Goal: Information Seeking & Learning: Check status

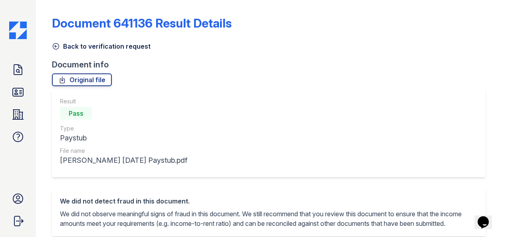
click at [281, 81] on div "Original file" at bounding box center [272, 79] width 440 height 13
click at [15, 98] on icon at bounding box center [18, 92] width 13 height 13
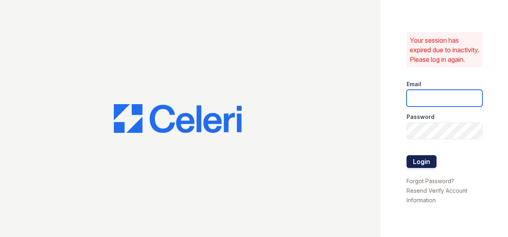
type input "oceannap@livebe.com"
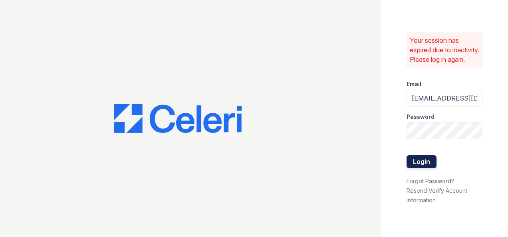
click at [424, 167] on button "Login" at bounding box center [421, 161] width 30 height 13
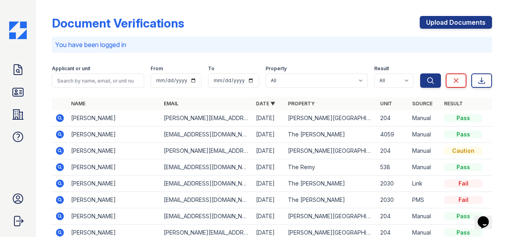
click at [60, 133] on icon at bounding box center [59, 134] width 2 height 2
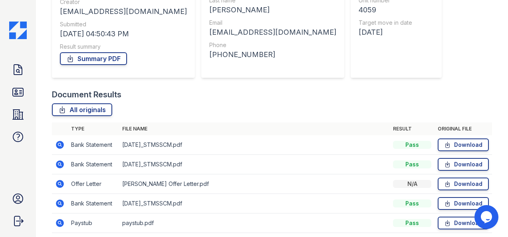
scroll to position [138, 0]
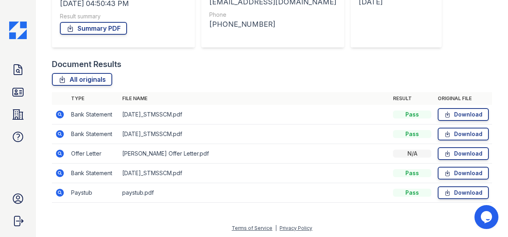
click at [61, 114] on icon at bounding box center [60, 115] width 8 height 8
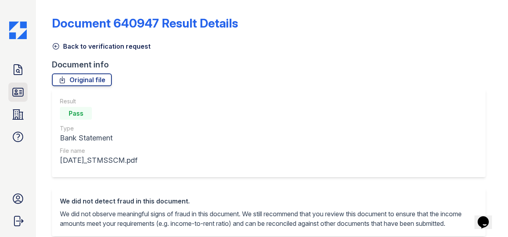
click at [22, 91] on icon at bounding box center [18, 92] width 13 height 13
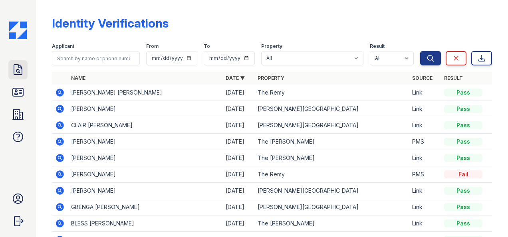
click at [19, 72] on icon at bounding box center [18, 70] width 8 height 10
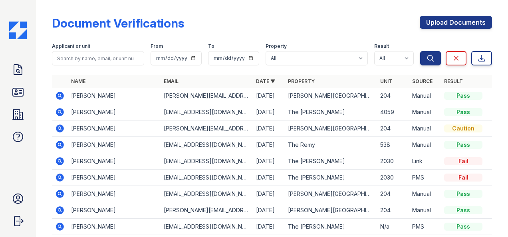
click at [57, 97] on icon at bounding box center [60, 96] width 8 height 8
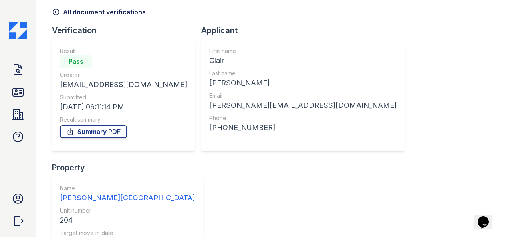
scroll to position [79, 0]
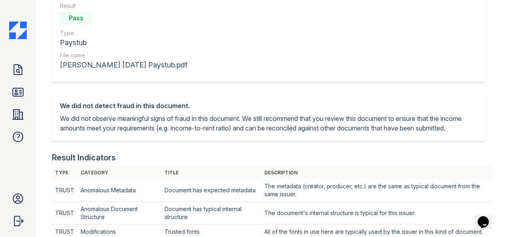
scroll to position [40, 0]
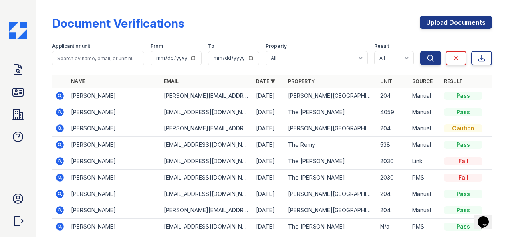
click at [59, 129] on icon at bounding box center [60, 129] width 10 height 10
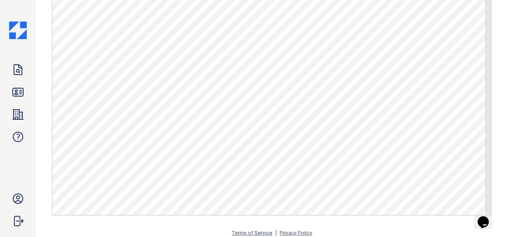
scroll to position [319, 0]
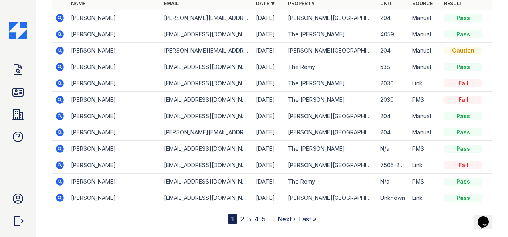
scroll to position [80, 0]
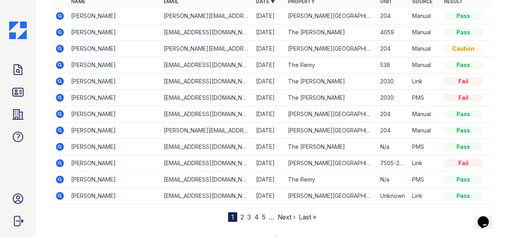
click at [61, 129] on icon at bounding box center [60, 131] width 10 height 10
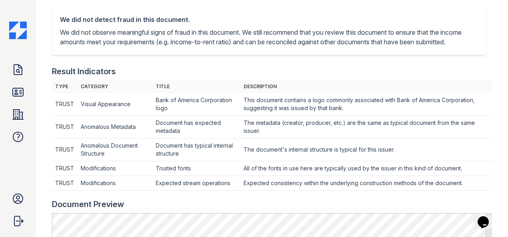
scroll to position [80, 0]
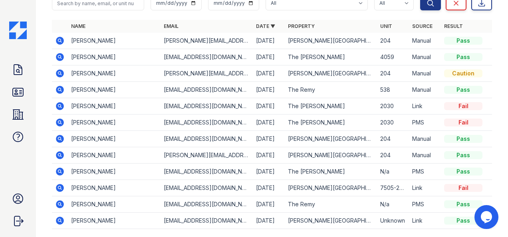
scroll to position [80, 0]
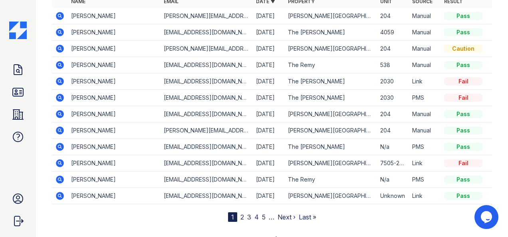
click at [63, 113] on icon at bounding box center [60, 114] width 8 height 8
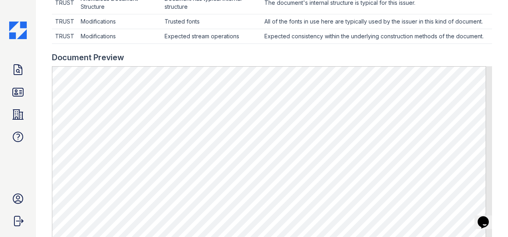
scroll to position [359, 0]
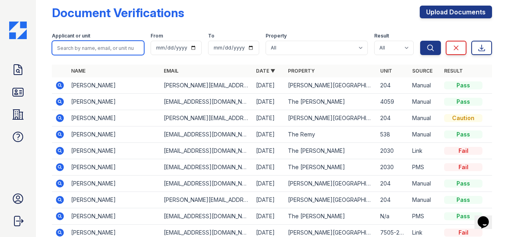
drag, startPoint x: 113, startPoint y: 48, endPoint x: 101, endPoint y: 114, distance: 67.5
click at [113, 48] on input "search" at bounding box center [98, 48] width 92 height 14
type input "Don"
click at [420, 41] on button "Search" at bounding box center [430, 48] width 21 height 14
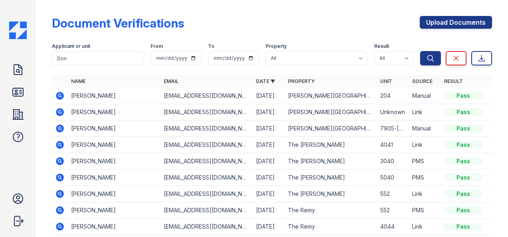
click at [61, 111] on icon at bounding box center [60, 112] width 10 height 10
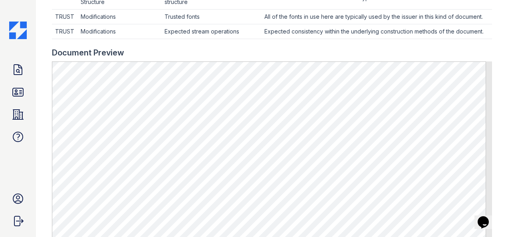
scroll to position [319, 0]
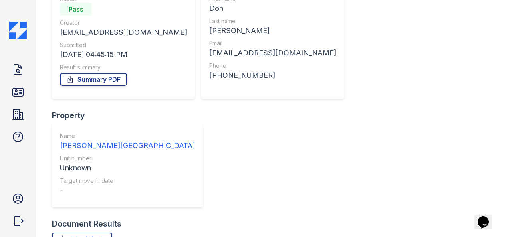
scroll to position [157, 0]
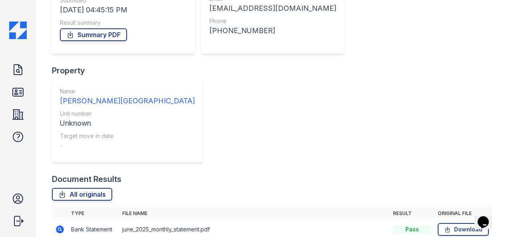
scroll to position [157, 0]
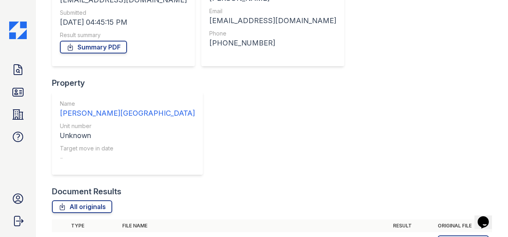
scroll to position [157, 0]
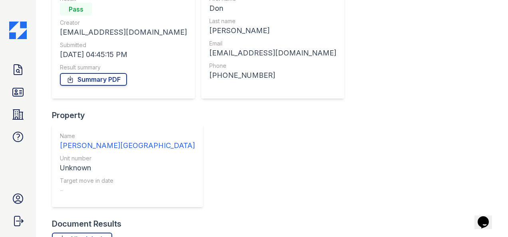
scroll to position [157, 0]
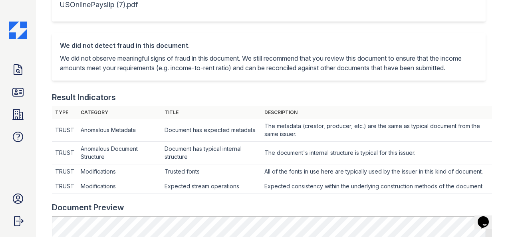
scroll to position [80, 0]
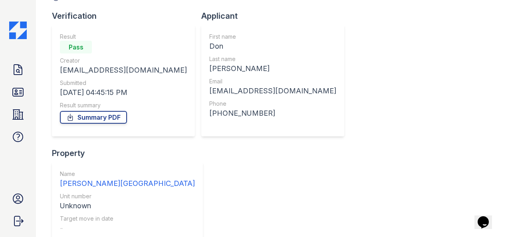
scroll to position [157, 0]
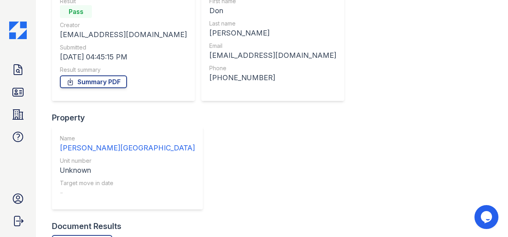
scroll to position [157, 0]
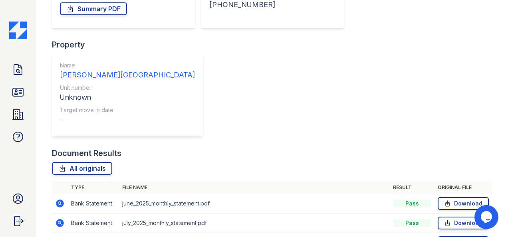
click at [59, 200] on icon at bounding box center [60, 204] width 8 height 8
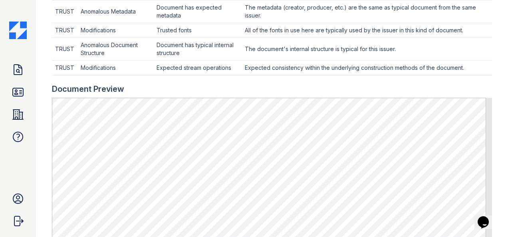
scroll to position [359, 0]
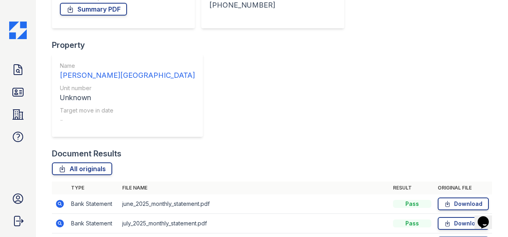
scroll to position [157, 0]
click at [62, 219] on icon at bounding box center [60, 223] width 8 height 8
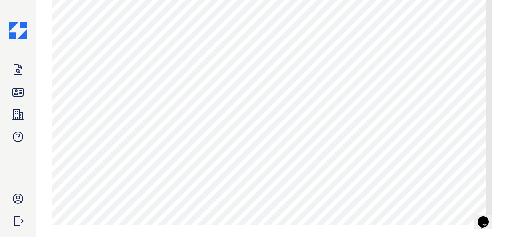
scroll to position [454, 0]
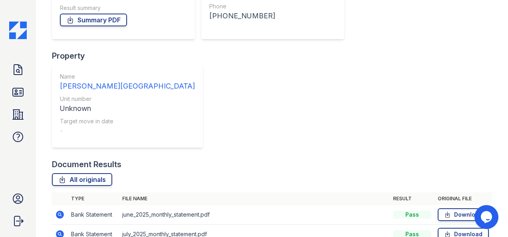
scroll to position [157, 0]
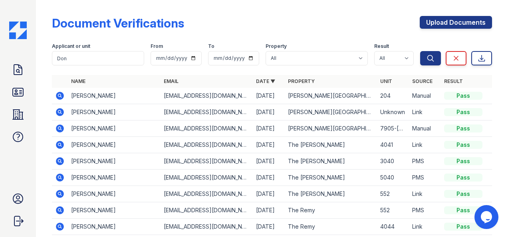
click at [62, 111] on icon at bounding box center [60, 112] width 8 height 8
click at [61, 94] on icon at bounding box center [60, 96] width 8 height 8
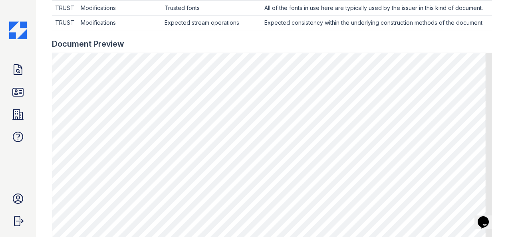
scroll to position [424, 0]
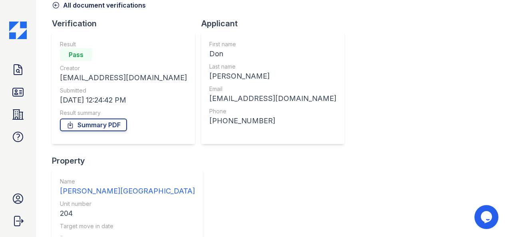
scroll to position [60, 0]
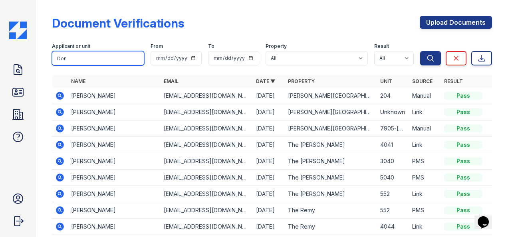
drag, startPoint x: 90, startPoint y: 56, endPoint x: 56, endPoint y: 50, distance: 34.9
click at [56, 50] on div "Applicant or unit Don" at bounding box center [98, 54] width 92 height 22
click at [60, 113] on icon at bounding box center [60, 112] width 10 height 10
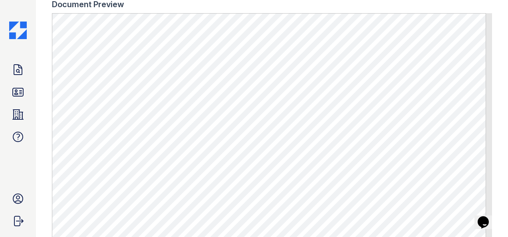
scroll to position [359, 0]
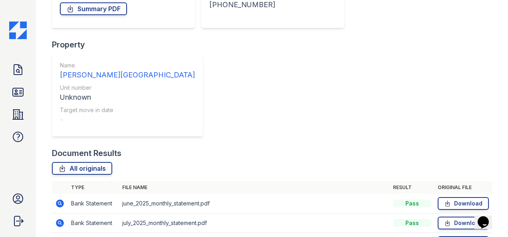
drag, startPoint x: 59, startPoint y: 172, endPoint x: 89, endPoint y: 151, distance: 37.0
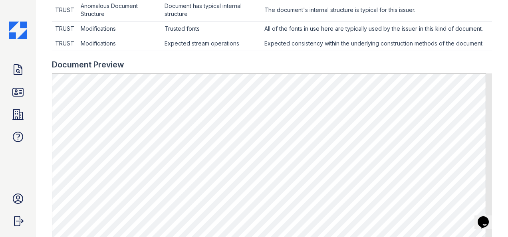
scroll to position [359, 0]
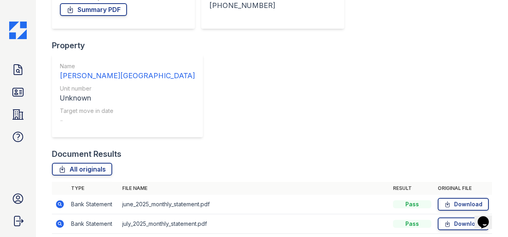
scroll to position [157, 0]
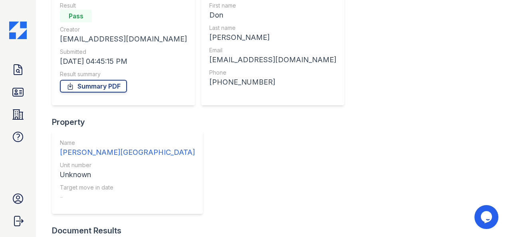
scroll to position [157, 0]
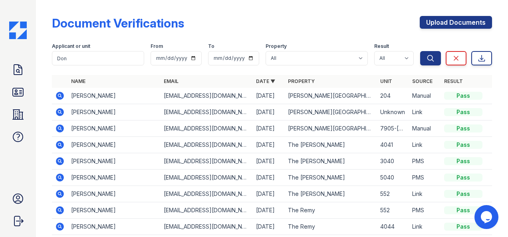
click at [60, 95] on icon at bounding box center [59, 95] width 2 height 2
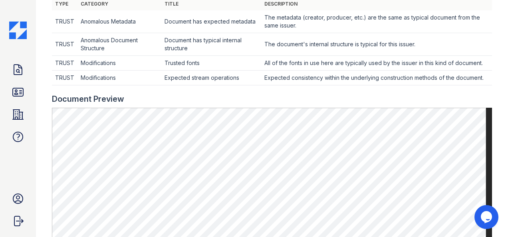
scroll to position [240, 0]
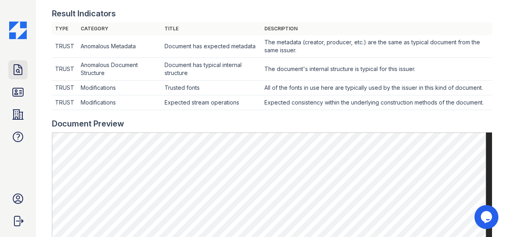
click at [18, 70] on icon at bounding box center [18, 69] width 13 height 13
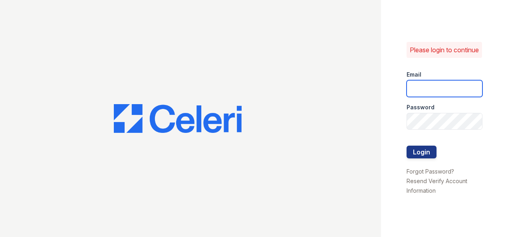
click at [427, 92] on input "email" at bounding box center [444, 88] width 76 height 17
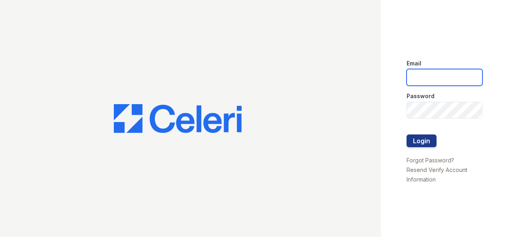
type input "[EMAIL_ADDRESS][DOMAIN_NAME]"
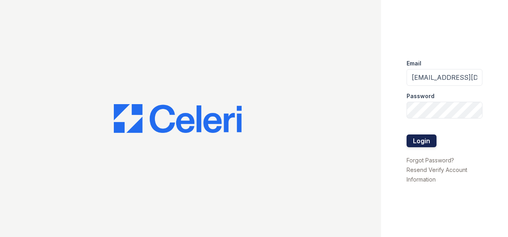
click at [426, 144] on button "Login" at bounding box center [421, 141] width 30 height 13
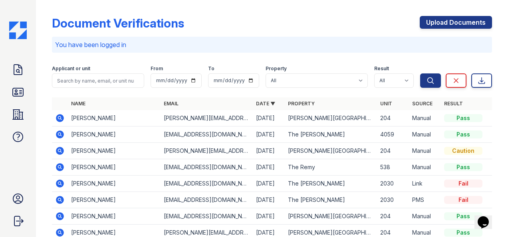
click at [252, 32] on div "Document Verifications Upload Documents" at bounding box center [272, 26] width 440 height 21
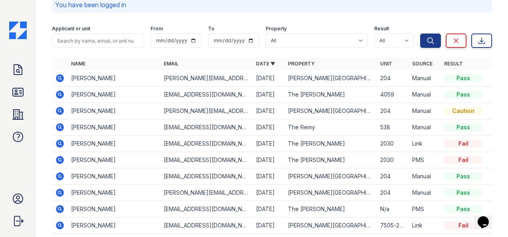
click at [61, 192] on icon at bounding box center [60, 193] width 10 height 10
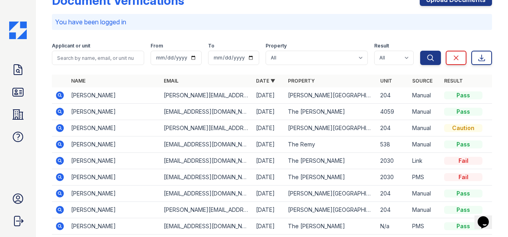
scroll to position [80, 0]
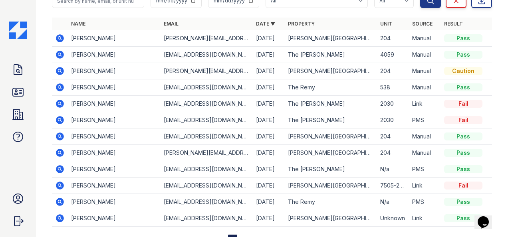
click at [59, 70] on icon at bounding box center [59, 70] width 2 height 2
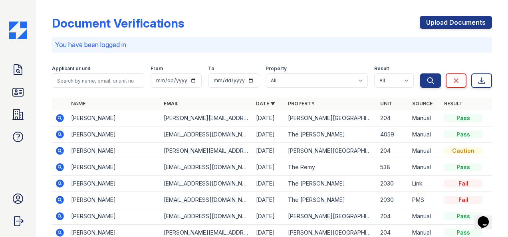
click at [60, 117] on icon at bounding box center [59, 118] width 2 height 2
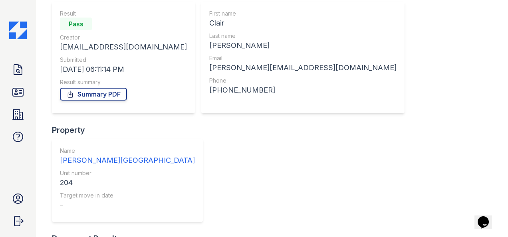
scroll to position [79, 0]
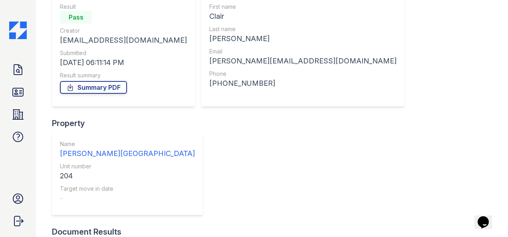
scroll to position [79, 0]
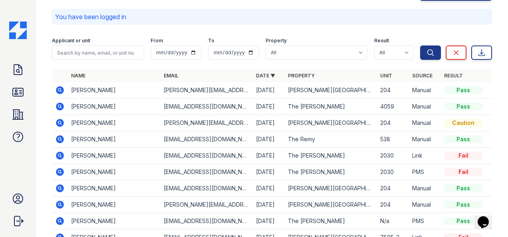
scroll to position [40, 0]
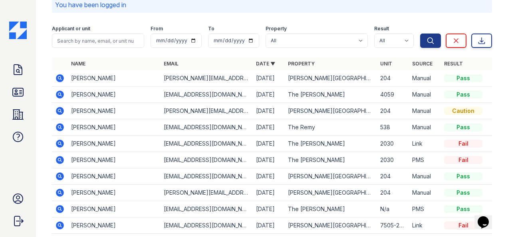
click at [106, 48] on form "Applicant or unit From To Property All Glen Oaks Apartments The Remy The Remy I…" at bounding box center [272, 35] width 440 height 32
click at [107, 44] on input "search" at bounding box center [98, 41] width 92 height 14
type input "Clair"
click at [420, 34] on button "Search" at bounding box center [430, 41] width 21 height 14
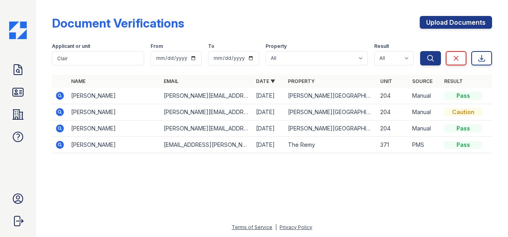
click at [60, 126] on icon at bounding box center [60, 129] width 8 height 8
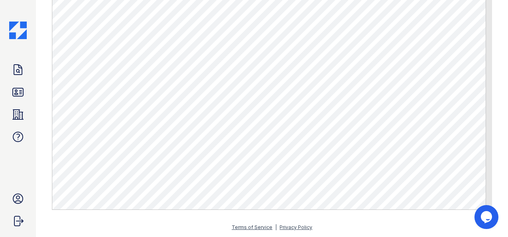
scroll to position [351, 0]
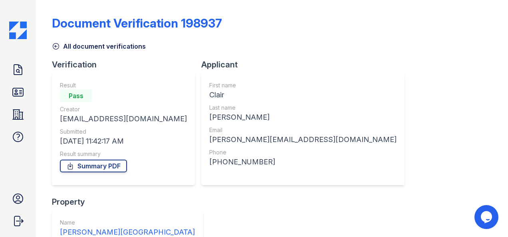
scroll to position [99, 0]
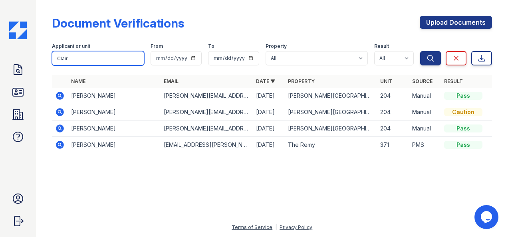
drag, startPoint x: 89, startPoint y: 61, endPoint x: 33, endPoint y: 45, distance: 58.7
click at [31, 45] on div "Doc Verifications ID Verifications Properties FAQ Oceanna Pyles LiveBe Communit…" at bounding box center [254, 118] width 508 height 237
type input "Don Waldron"
click at [420, 51] on button "Search" at bounding box center [430, 58] width 21 height 14
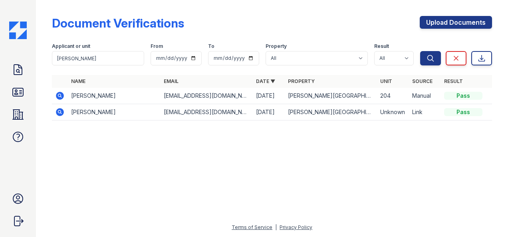
click at [59, 109] on icon at bounding box center [60, 112] width 8 height 8
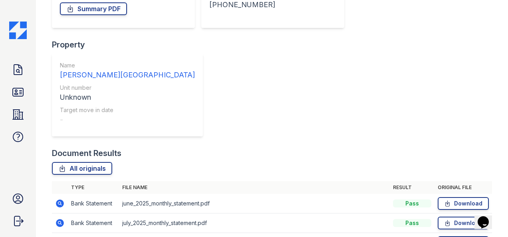
click at [59, 202] on icon at bounding box center [59, 203] width 2 height 2
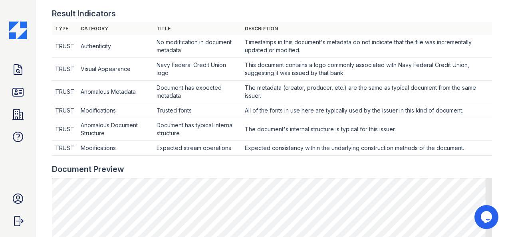
scroll to position [439, 0]
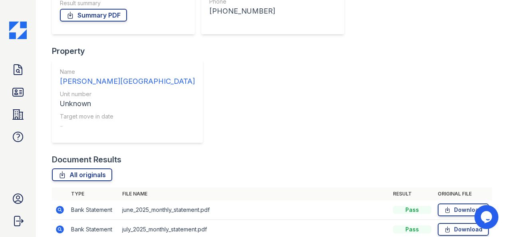
scroll to position [157, 0]
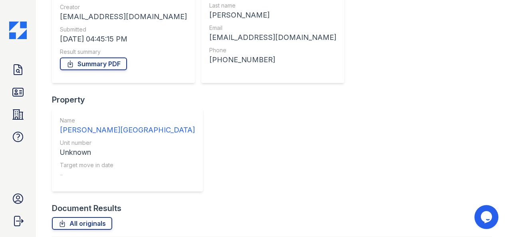
scroll to position [157, 0]
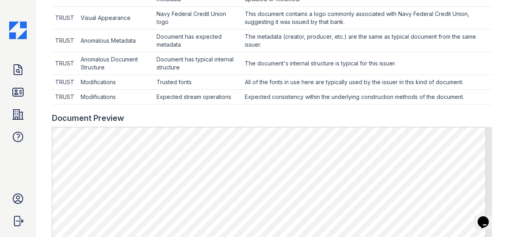
scroll to position [280, 0]
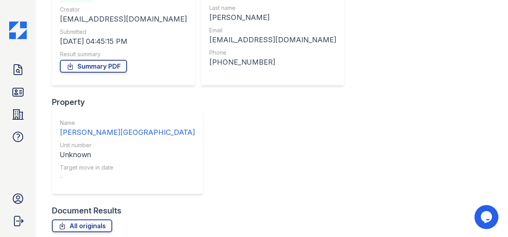
scroll to position [157, 0]
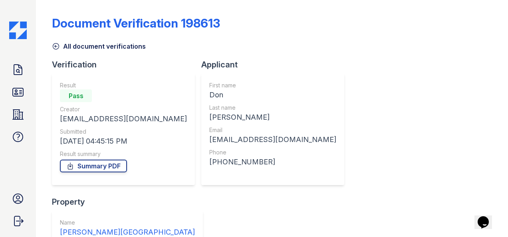
click at [342, 52] on div "Document Verification 198613 All document verifications Verification Result Pas…" at bounding box center [272, 240] width 440 height 474
click at [266, 34] on div "Document Verification 198613" at bounding box center [272, 26] width 440 height 21
click at [22, 69] on icon at bounding box center [18, 69] width 13 height 13
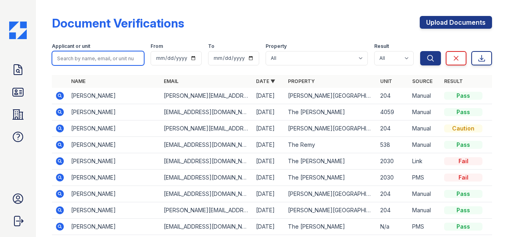
click at [86, 61] on input "search" at bounding box center [98, 58] width 92 height 14
type input "Bless"
click at [420, 51] on button "Search" at bounding box center [430, 58] width 21 height 14
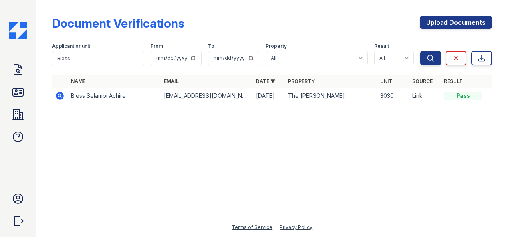
click at [61, 93] on icon at bounding box center [60, 96] width 8 height 8
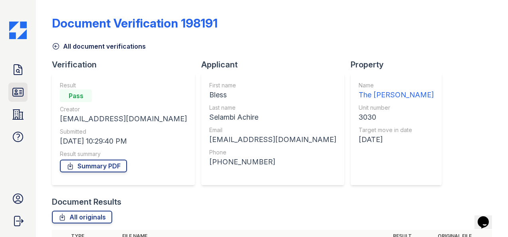
click at [17, 95] on icon at bounding box center [18, 92] width 10 height 8
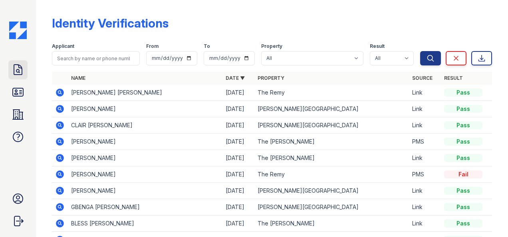
click at [25, 76] on link "Doc Verifications" at bounding box center [17, 69] width 19 height 19
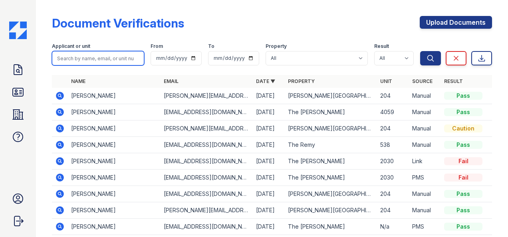
click at [87, 63] on input "search" at bounding box center [98, 58] width 92 height 14
type input "Bles"
click at [420, 51] on button "Search" at bounding box center [430, 58] width 21 height 14
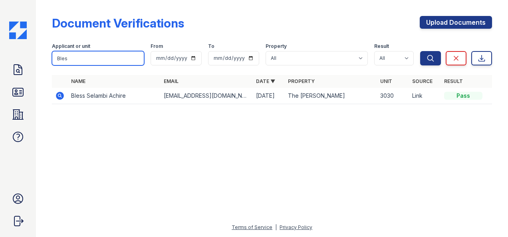
drag, startPoint x: 90, startPoint y: 60, endPoint x: 38, endPoint y: 46, distance: 54.4
click at [40, 47] on div "Document Verifications Upload Documents Filter Applicant or unit Bles From To P…" at bounding box center [272, 118] width 472 height 237
type input "Solang"
click at [420, 51] on button "Search" at bounding box center [430, 58] width 21 height 14
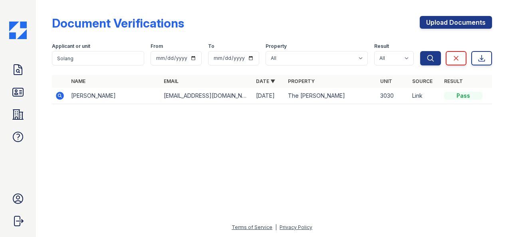
click at [61, 95] on icon at bounding box center [60, 96] width 10 height 10
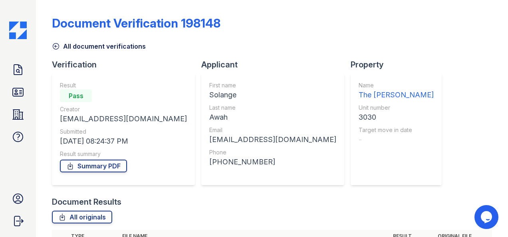
scroll to position [99, 0]
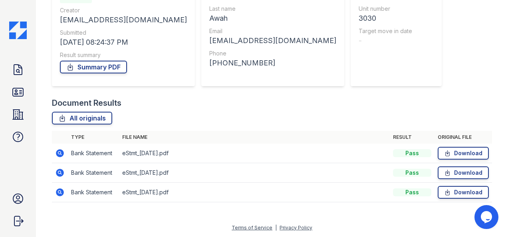
click at [59, 153] on icon at bounding box center [59, 153] width 2 height 2
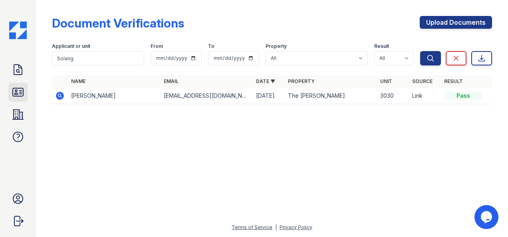
click at [15, 93] on icon at bounding box center [18, 92] width 10 height 8
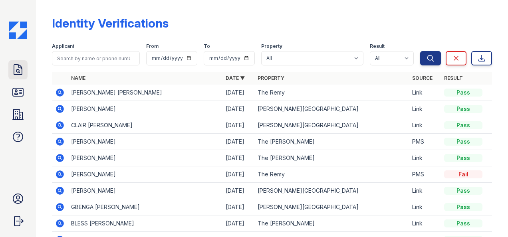
click at [16, 70] on icon at bounding box center [18, 69] width 13 height 13
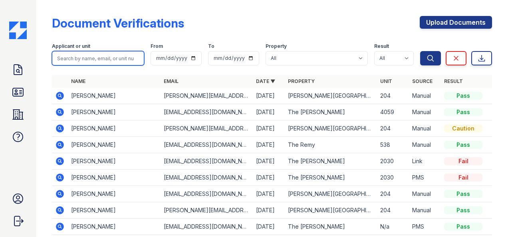
click at [102, 60] on input "search" at bounding box center [98, 58] width 92 height 14
type input "[PERSON_NAME]"
click at [420, 51] on button "Search" at bounding box center [430, 58] width 21 height 14
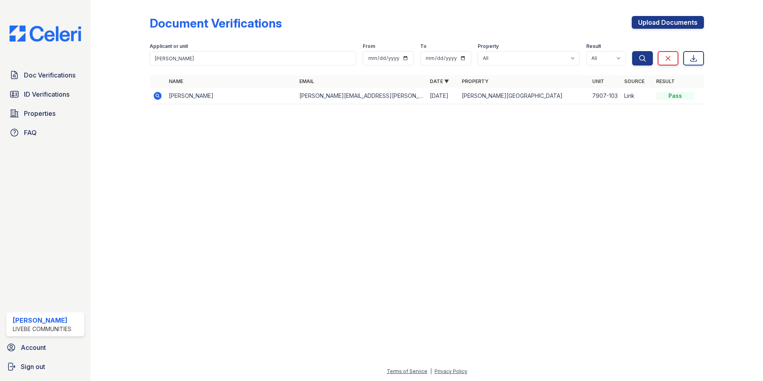
drag, startPoint x: 279, startPoint y: 148, endPoint x: 256, endPoint y: 141, distance: 23.5
click at [279, 148] on div at bounding box center [426, 246] width 647 height 242
click at [57, 73] on span "Doc Verifications" at bounding box center [50, 75] width 52 height 10
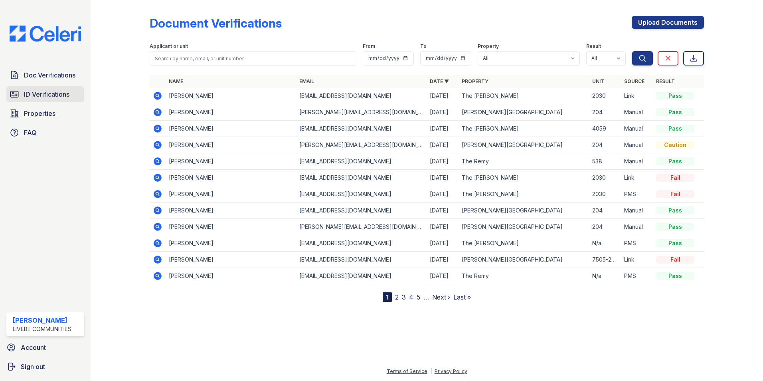
click at [22, 97] on link "ID Verifications" at bounding box center [45, 94] width 78 height 16
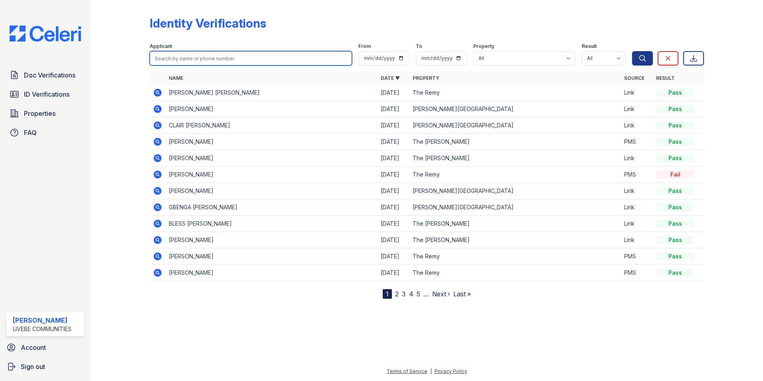
click at [190, 56] on input "search" at bounding box center [251, 58] width 202 height 14
type input "Khan"
click at [508, 51] on button "Search" at bounding box center [642, 58] width 21 height 14
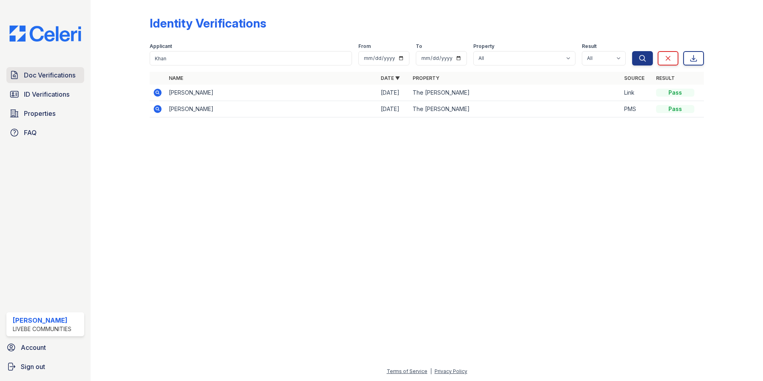
click at [60, 78] on span "Doc Verifications" at bounding box center [50, 75] width 52 height 10
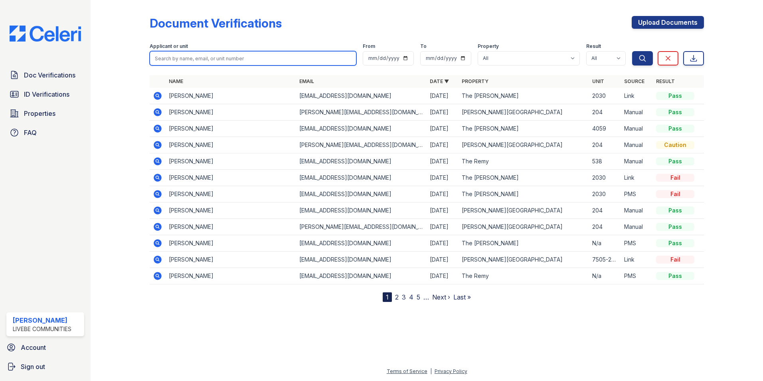
click at [196, 56] on input "search" at bounding box center [253, 58] width 207 height 14
type input "Khan"
click at [508, 51] on button "Search" at bounding box center [642, 58] width 21 height 14
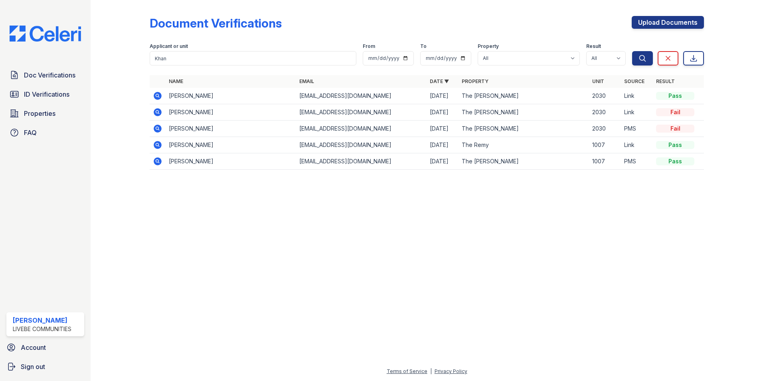
click at [156, 95] on icon at bounding box center [158, 96] width 10 height 10
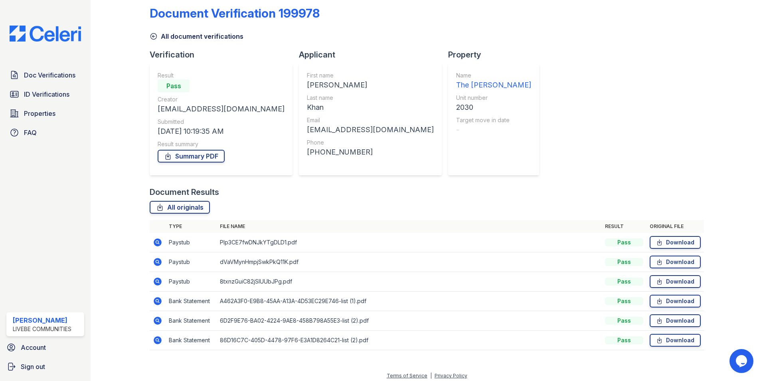
scroll to position [14, 0]
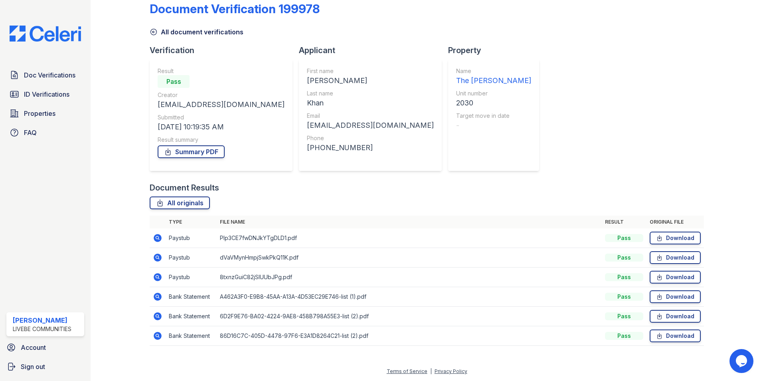
click at [158, 239] on icon at bounding box center [158, 238] width 10 height 10
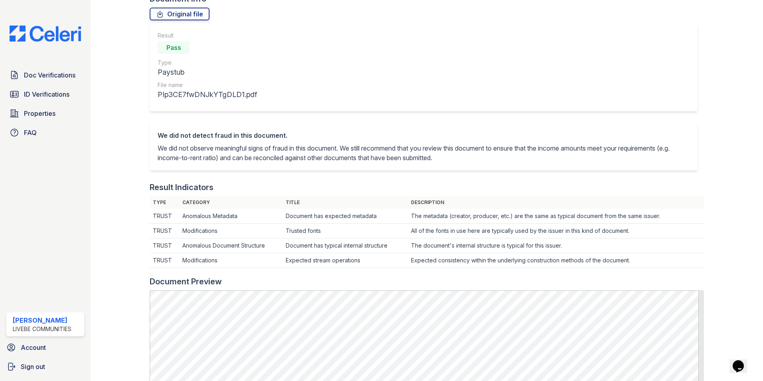
scroll to position [80, 0]
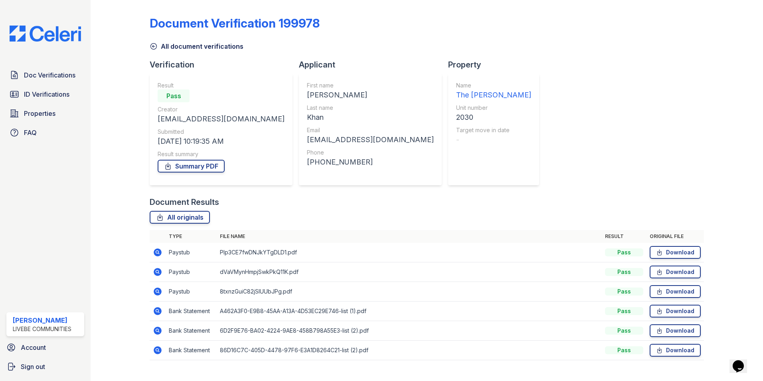
click at [159, 271] on icon at bounding box center [158, 272] width 8 height 8
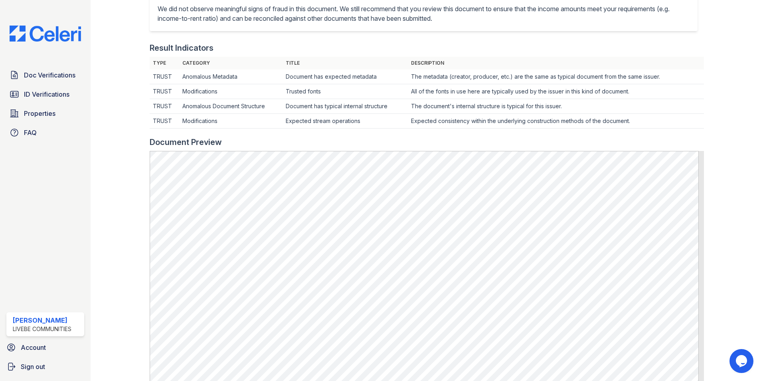
scroll to position [160, 0]
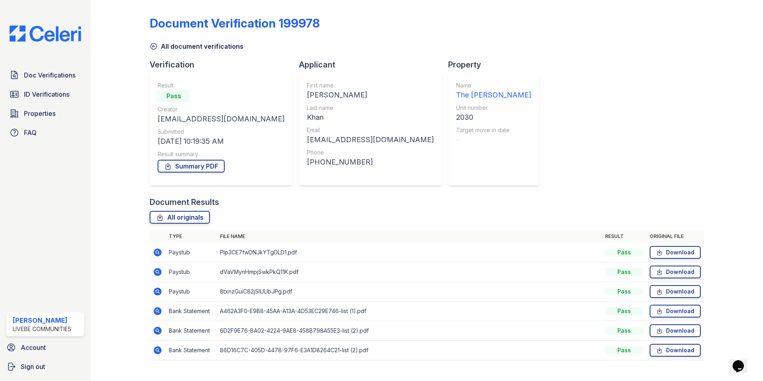
click at [157, 294] on icon at bounding box center [158, 291] width 8 height 8
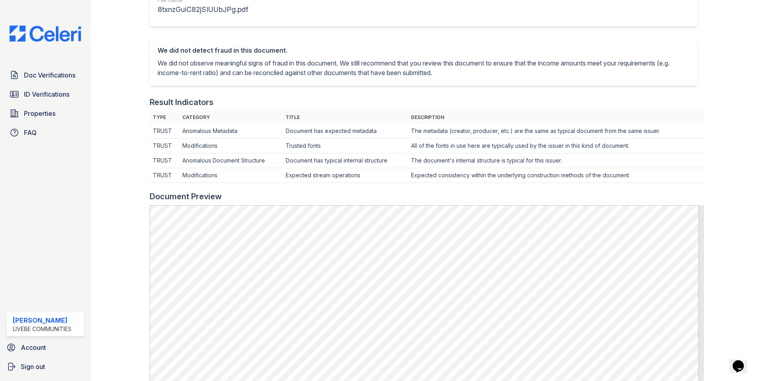
scroll to position [120, 0]
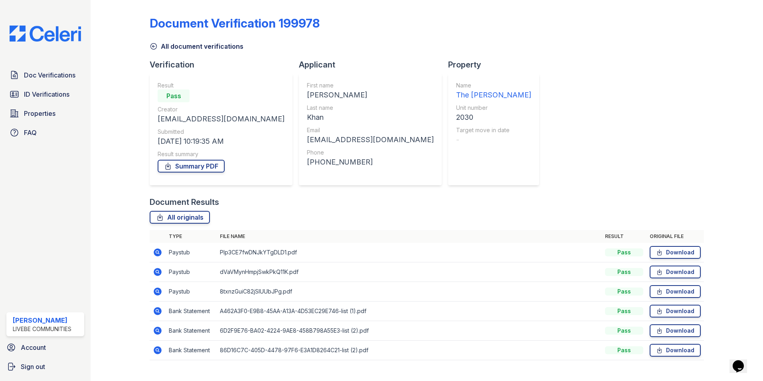
click at [155, 310] on icon at bounding box center [158, 311] width 8 height 8
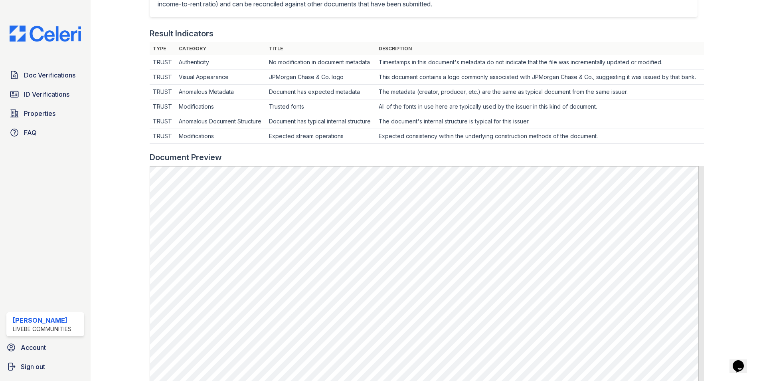
scroll to position [319, 0]
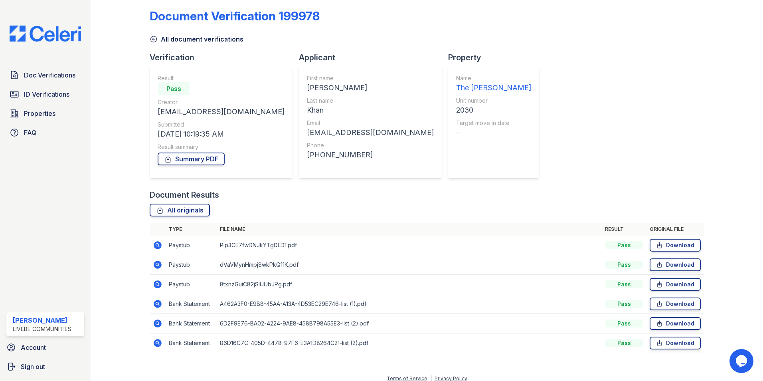
scroll to position [14, 0]
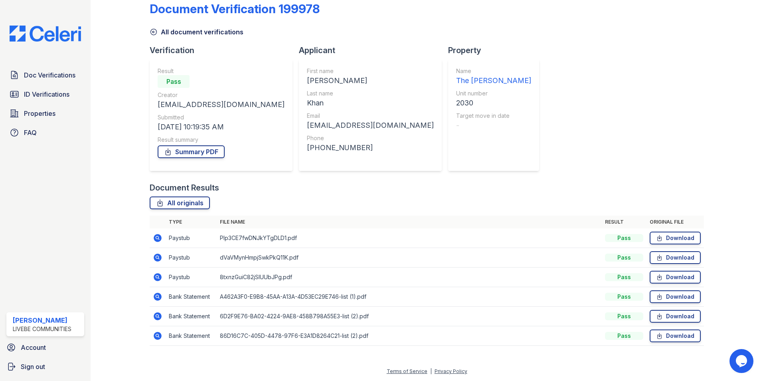
click at [157, 313] on icon at bounding box center [158, 316] width 8 height 8
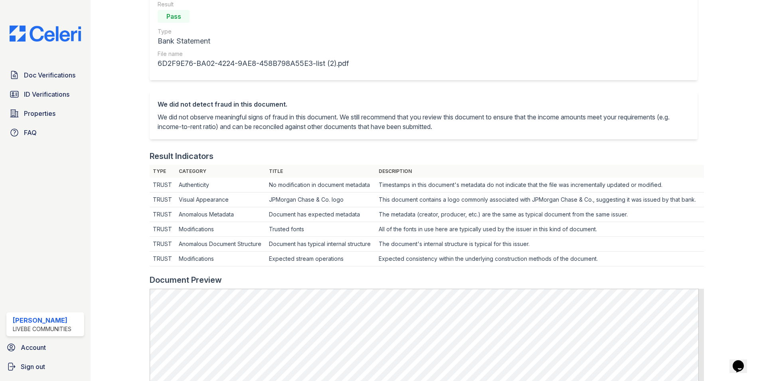
scroll to position [280, 0]
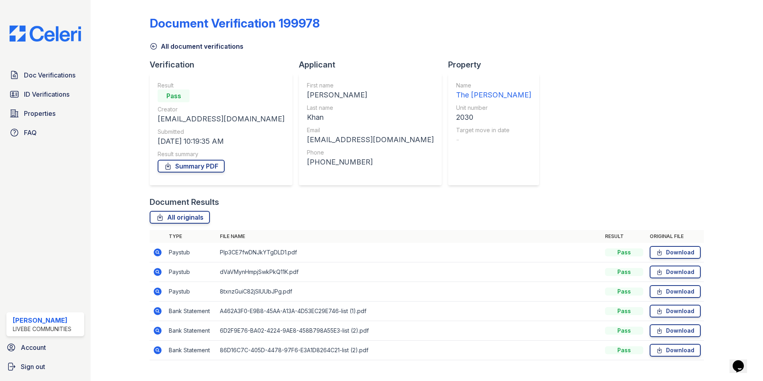
click at [159, 311] on icon at bounding box center [158, 311] width 8 height 8
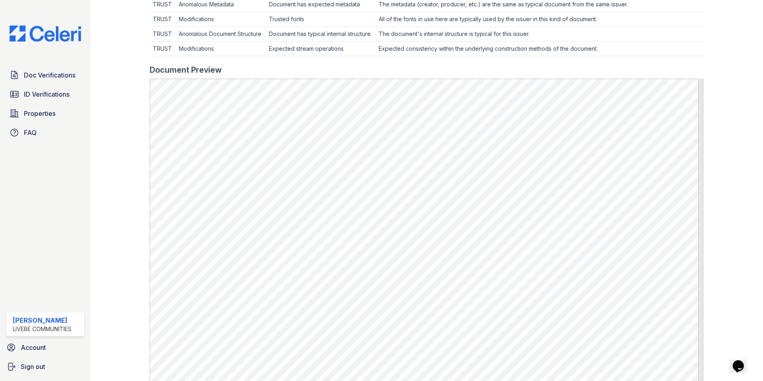
scroll to position [319, 0]
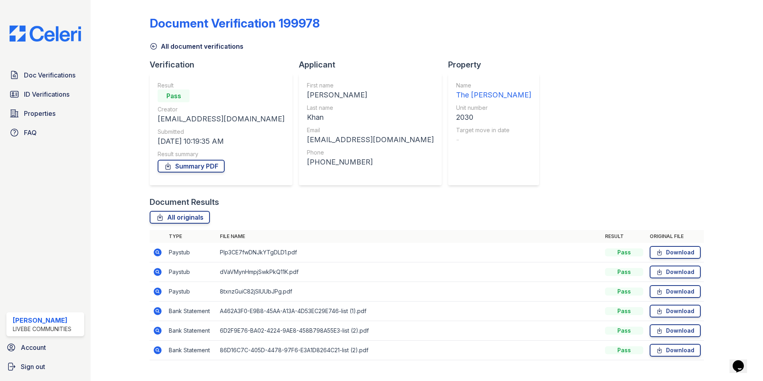
click at [156, 351] on icon at bounding box center [158, 350] width 8 height 8
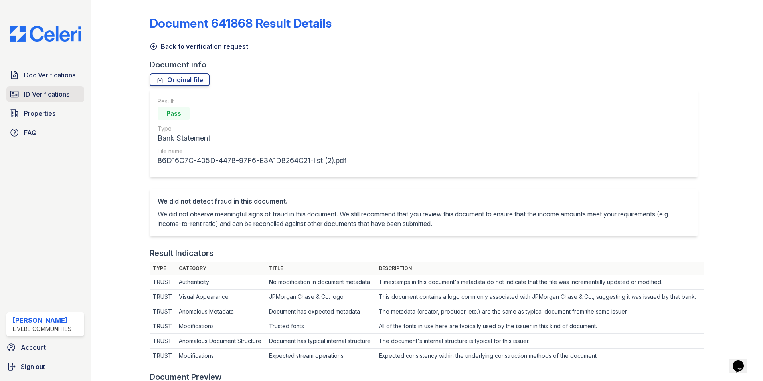
click at [42, 96] on span "ID Verifications" at bounding box center [47, 94] width 46 height 10
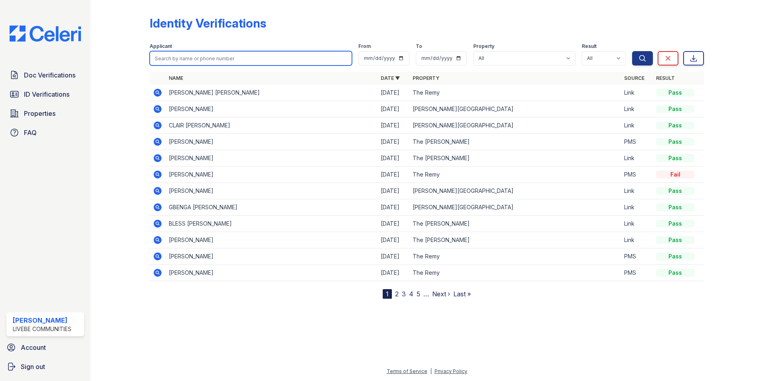
click at [179, 59] on input "search" at bounding box center [251, 58] width 202 height 14
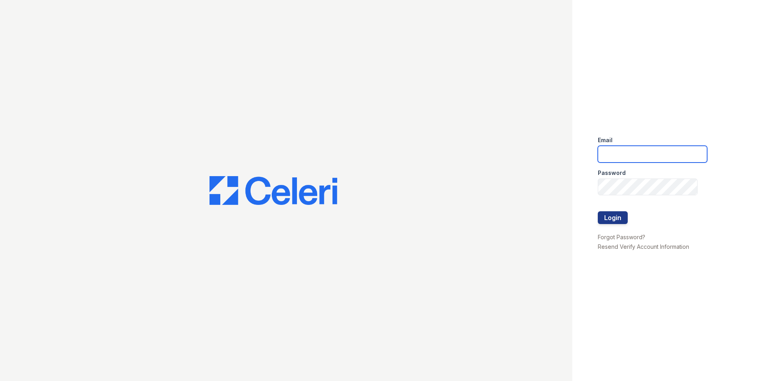
type input "[EMAIL_ADDRESS][DOMAIN_NAME]"
click at [621, 217] on button "Login" at bounding box center [613, 217] width 30 height 13
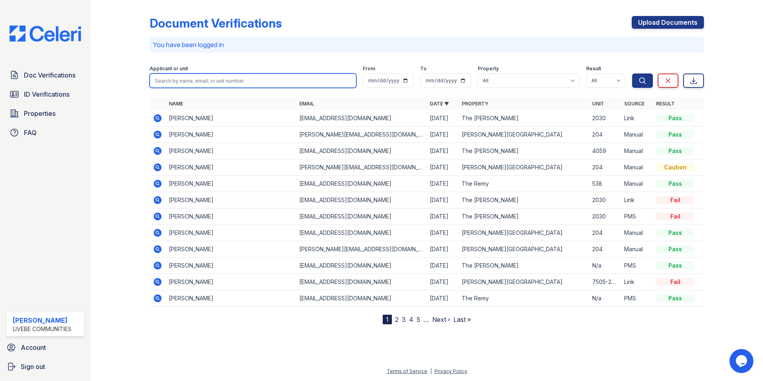
click at [204, 82] on input "search" at bounding box center [253, 80] width 207 height 14
type input "[PERSON_NAME]"
click at [632, 73] on button "Search" at bounding box center [642, 80] width 21 height 14
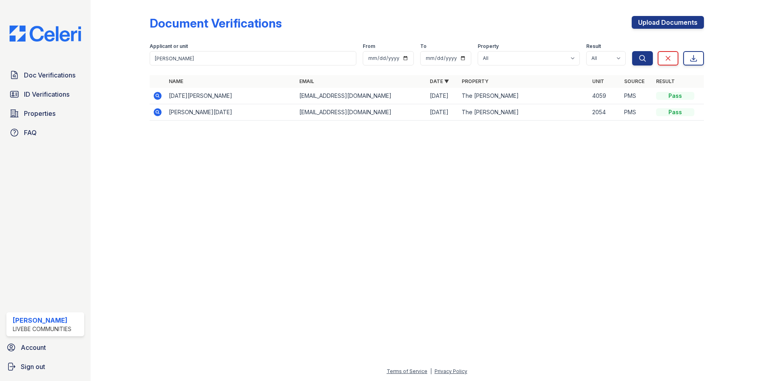
click at [155, 93] on icon at bounding box center [158, 96] width 10 height 10
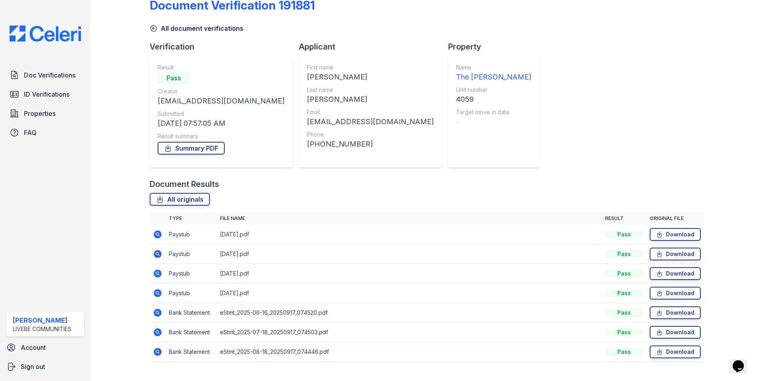
scroll to position [34, 0]
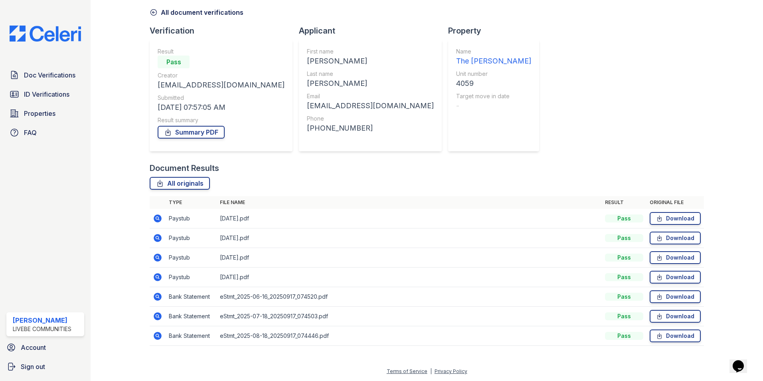
click at [156, 218] on icon at bounding box center [158, 219] width 10 height 10
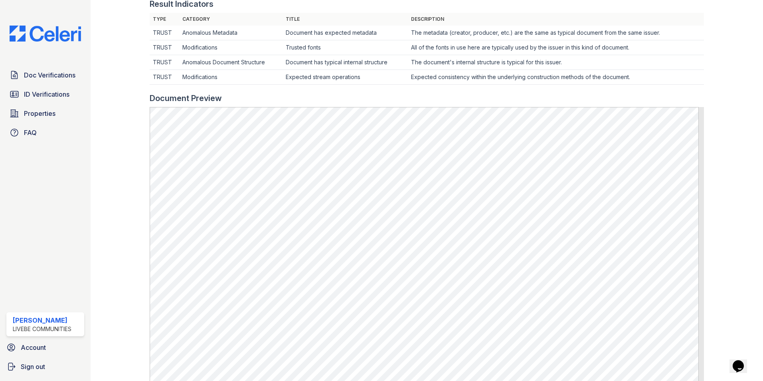
scroll to position [280, 0]
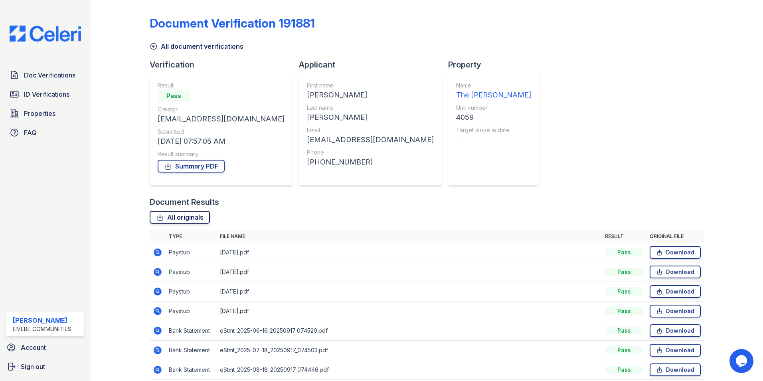
scroll to position [34, 0]
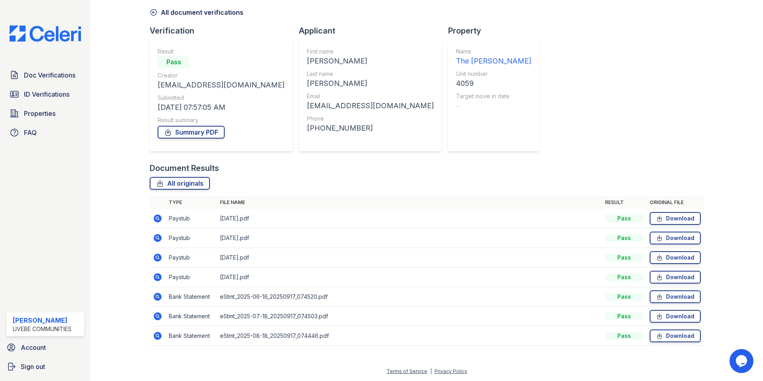
click at [156, 239] on icon at bounding box center [158, 238] width 8 height 8
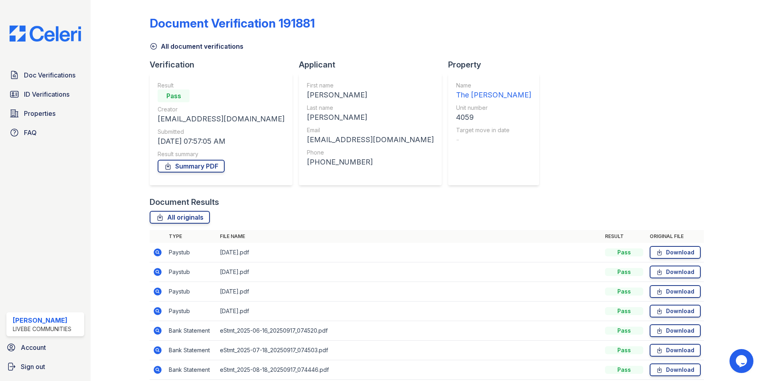
drag, startPoint x: 159, startPoint y: 292, endPoint x: 184, endPoint y: 272, distance: 32.7
click at [159, 292] on icon at bounding box center [158, 291] width 8 height 8
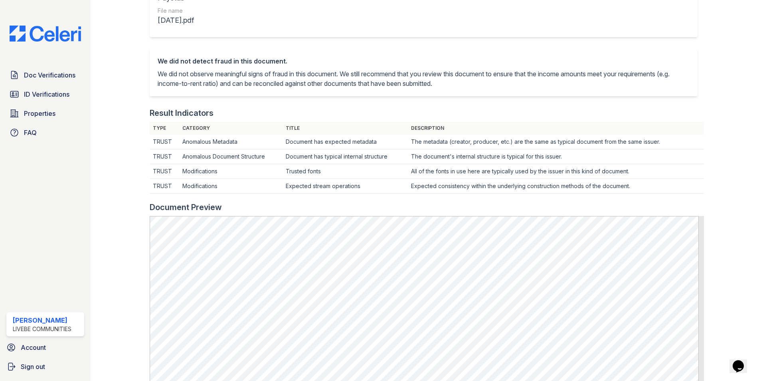
scroll to position [120, 0]
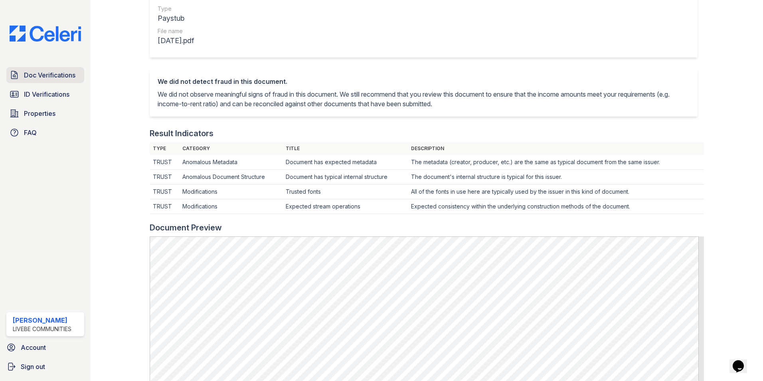
click at [42, 77] on span "Doc Verifications" at bounding box center [50, 75] width 52 height 10
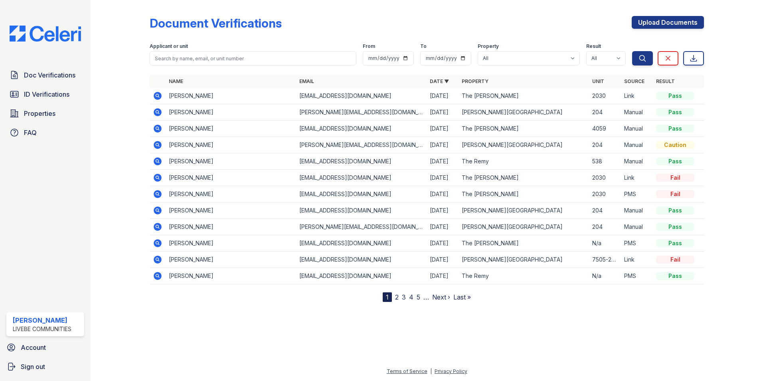
click at [156, 127] on icon at bounding box center [158, 129] width 10 height 10
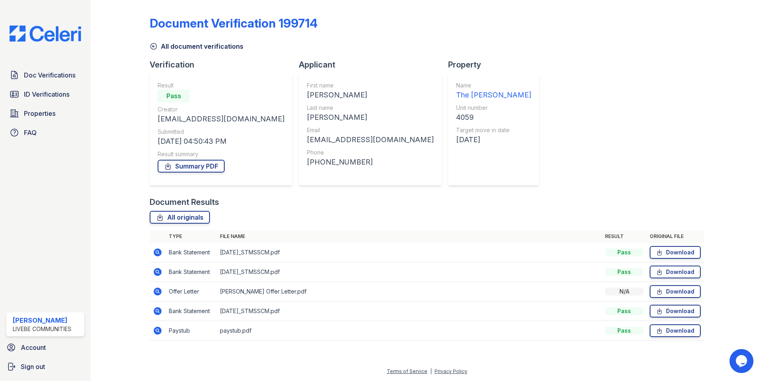
click at [160, 328] on icon at bounding box center [158, 331] width 8 height 8
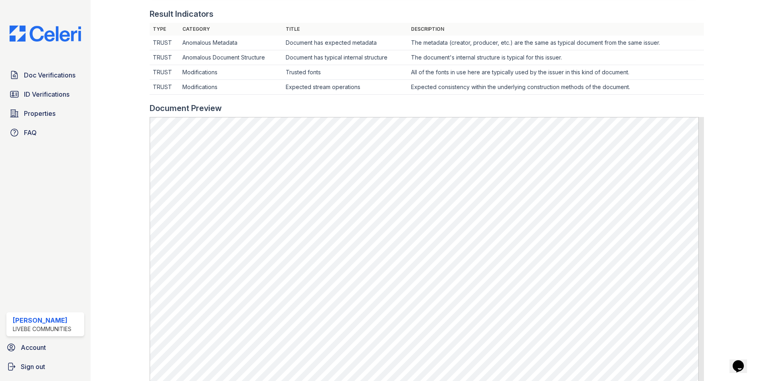
scroll to position [240, 0]
